Goal: Task Accomplishment & Management: Manage account settings

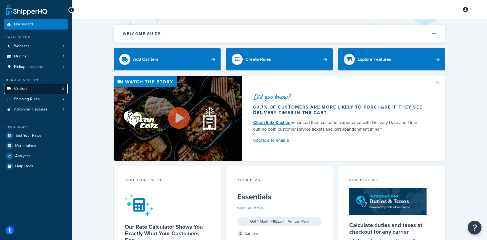
click at [39, 88] on link "Carriers 2" at bounding box center [35, 89] width 63 height 10
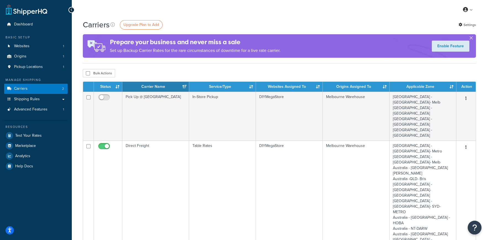
click at [470, 38] on button "button" at bounding box center [470, 38] width 1 height 1
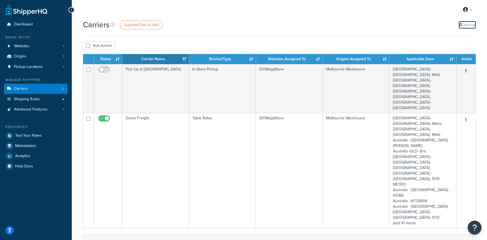
click at [468, 23] on link "Settings" at bounding box center [467, 25] width 17 height 8
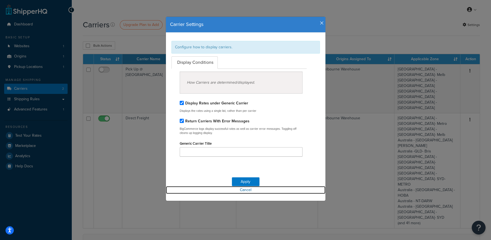
click at [248, 189] on link "Cancel" at bounding box center [246, 190] width 160 height 8
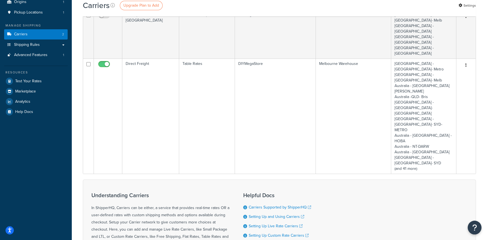
scroll to position [57, 0]
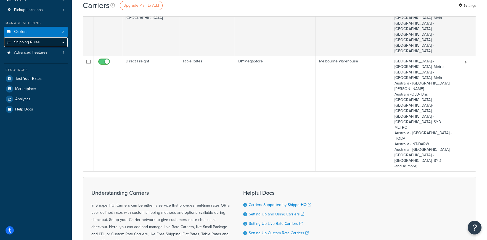
click at [30, 43] on span "Shipping Rules" at bounding box center [27, 42] width 26 height 5
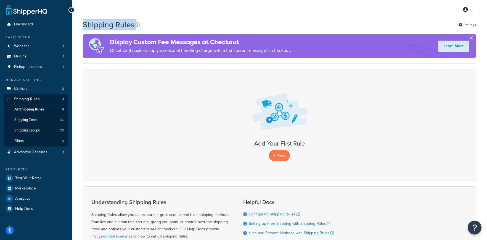
drag, startPoint x: 471, startPoint y: 8, endPoint x: 347, endPoint y: 23, distance: 124.6
click at [354, 23] on div "My Profile Billing Global Settings Contact Us Logout Shipping Rules Settings Di…" at bounding box center [279, 159] width 415 height 319
click at [42, 153] on span "Advanced Features" at bounding box center [30, 152] width 33 height 5
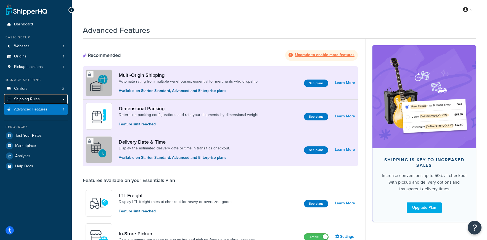
click at [36, 99] on span "Shipping Rules" at bounding box center [27, 99] width 26 height 5
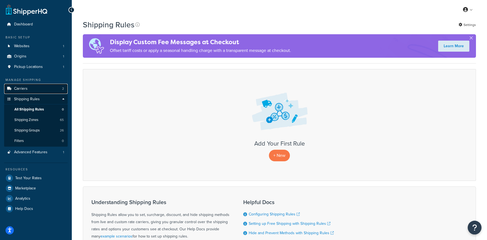
click at [28, 87] on link "Carriers 2" at bounding box center [35, 89] width 63 height 10
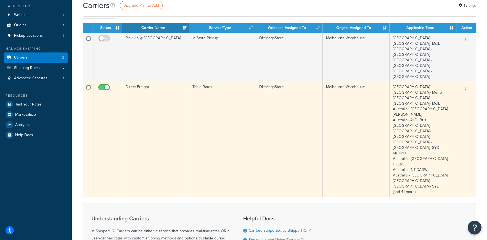
scroll to position [55, 0]
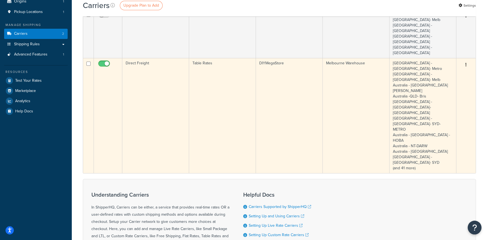
click at [466, 63] on icon "button" at bounding box center [465, 65] width 1 height 4
click at [435, 51] on link "Edit" at bounding box center [444, 53] width 44 height 11
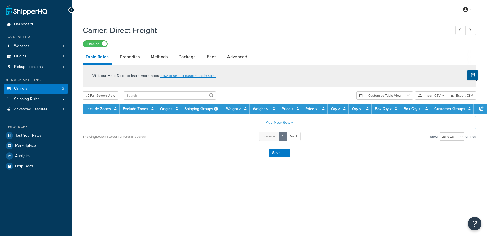
select select "25"
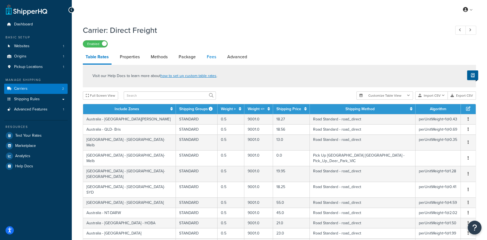
click at [208, 57] on link "Fees" at bounding box center [211, 56] width 15 height 13
select select "item"
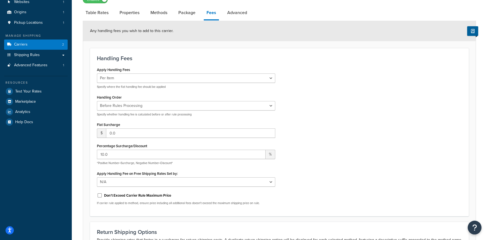
scroll to position [42, 0]
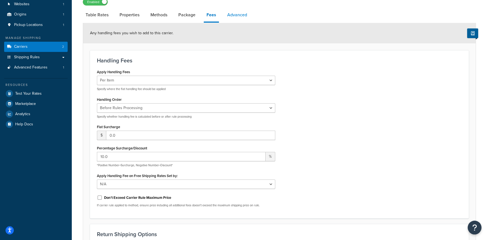
click at [240, 13] on link "Advanced" at bounding box center [236, 14] width 25 height 13
select select "false"
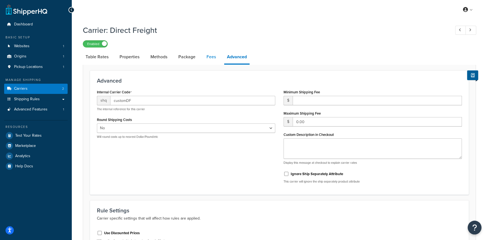
click at [213, 55] on link "Fees" at bounding box center [211, 56] width 15 height 13
select select "item"
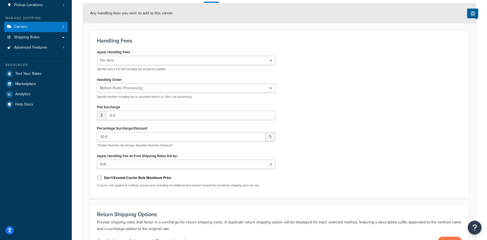
scroll to position [110, 0]
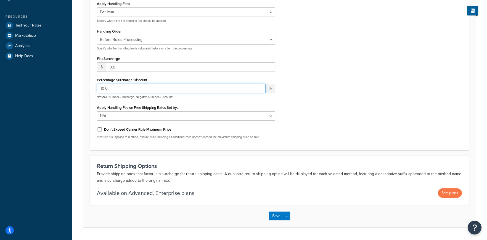
drag, startPoint x: 118, startPoint y: 87, endPoint x: 95, endPoint y: 86, distance: 23.5
click at [95, 86] on div "Apply Handling Fees Per Order Per Item Per Package Specify where the flat handl…" at bounding box center [186, 72] width 187 height 144
click at [277, 217] on button "Save" at bounding box center [276, 215] width 15 height 9
click at [274, 215] on button "Save" at bounding box center [276, 215] width 15 height 9
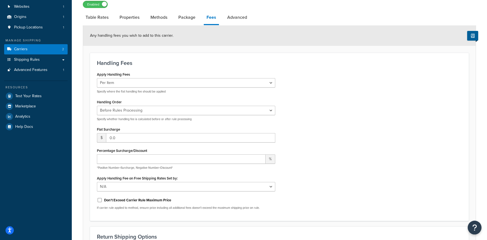
scroll to position [0, 0]
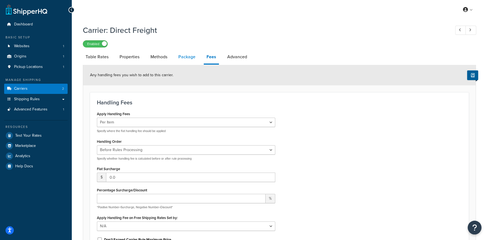
click at [187, 57] on link "Package" at bounding box center [187, 56] width 23 height 13
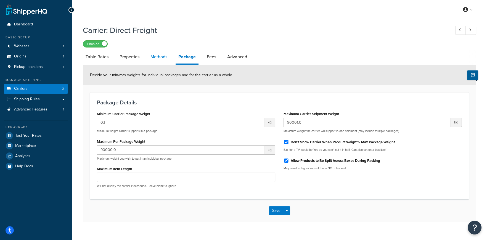
click at [155, 55] on link "Methods" at bounding box center [159, 56] width 22 height 13
select select "25"
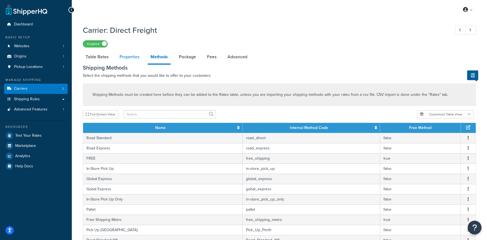
click at [124, 57] on link "Properties" at bounding box center [129, 56] width 25 height 13
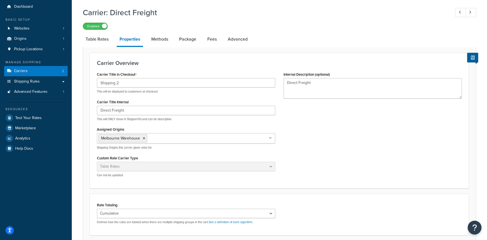
scroll to position [27, 0]
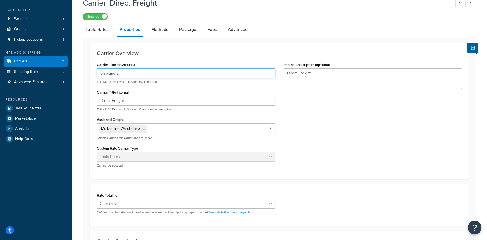
drag, startPoint x: 115, startPoint y: 73, endPoint x: 126, endPoint y: 71, distance: 11.4
click at [126, 71] on input "Shipping 2" at bounding box center [186, 72] width 178 height 9
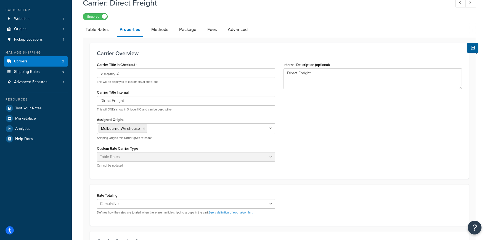
click at [157, 84] on div "Carrier Title in Checkout Shipping 2 This will be displayed to customers at che…" at bounding box center [186, 116] width 187 height 111
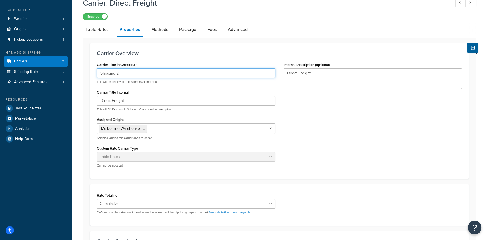
drag, startPoint x: 115, startPoint y: 73, endPoint x: 126, endPoint y: 71, distance: 11.1
click at [126, 71] on input "Shipping 2" at bounding box center [186, 72] width 178 height 9
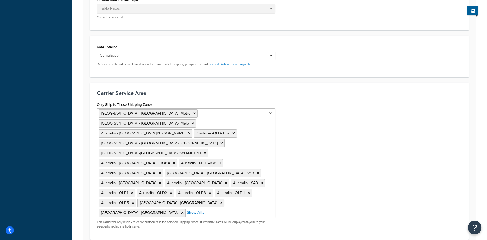
scroll to position [183, 0]
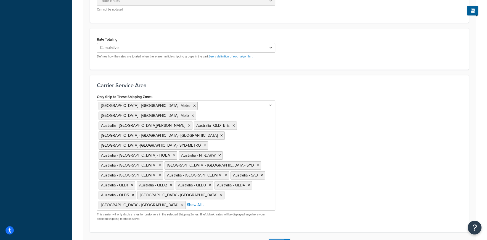
type input "Shipping"
drag, startPoint x: 271, startPoint y: 200, endPoint x: 279, endPoint y: 193, distance: 10.9
click at [271, 236] on button "Save" at bounding box center [276, 243] width 15 height 9
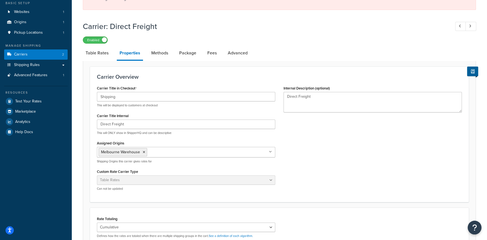
scroll to position [0, 0]
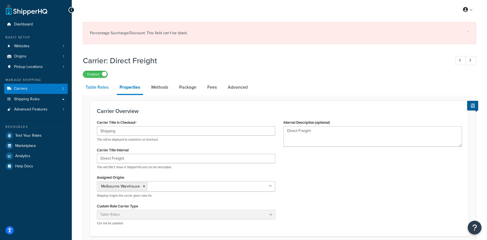
click at [101, 88] on link "Table Rates" at bounding box center [97, 87] width 28 height 13
select select "25"
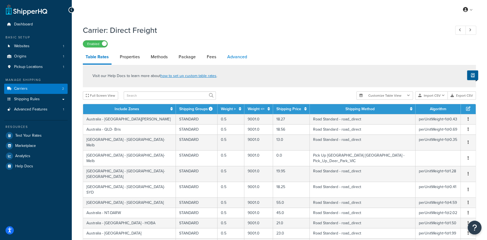
click at [244, 56] on link "Advanced" at bounding box center [236, 56] width 25 height 13
select select "false"
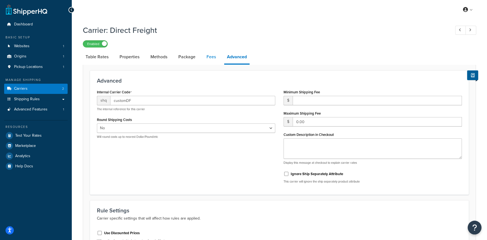
click at [210, 57] on link "Fees" at bounding box center [211, 56] width 15 height 13
select select "item"
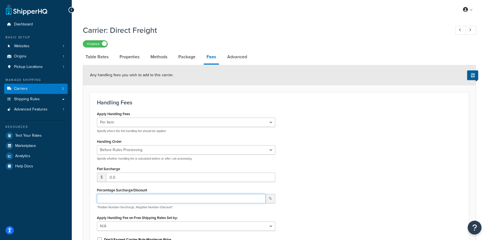
click at [108, 198] on input "Percentage Surcharge/Discount" at bounding box center [181, 198] width 169 height 9
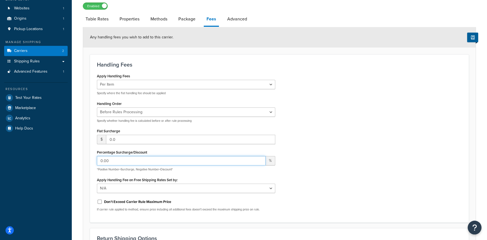
scroll to position [110, 0]
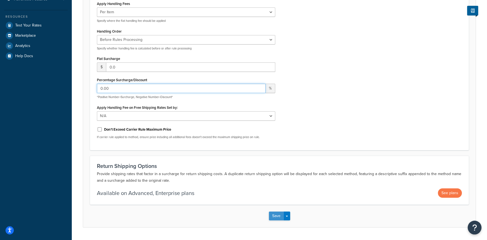
type input "0.00"
click at [278, 216] on button "Save" at bounding box center [276, 215] width 15 height 9
